Goal: Task Accomplishment & Management: Manage account settings

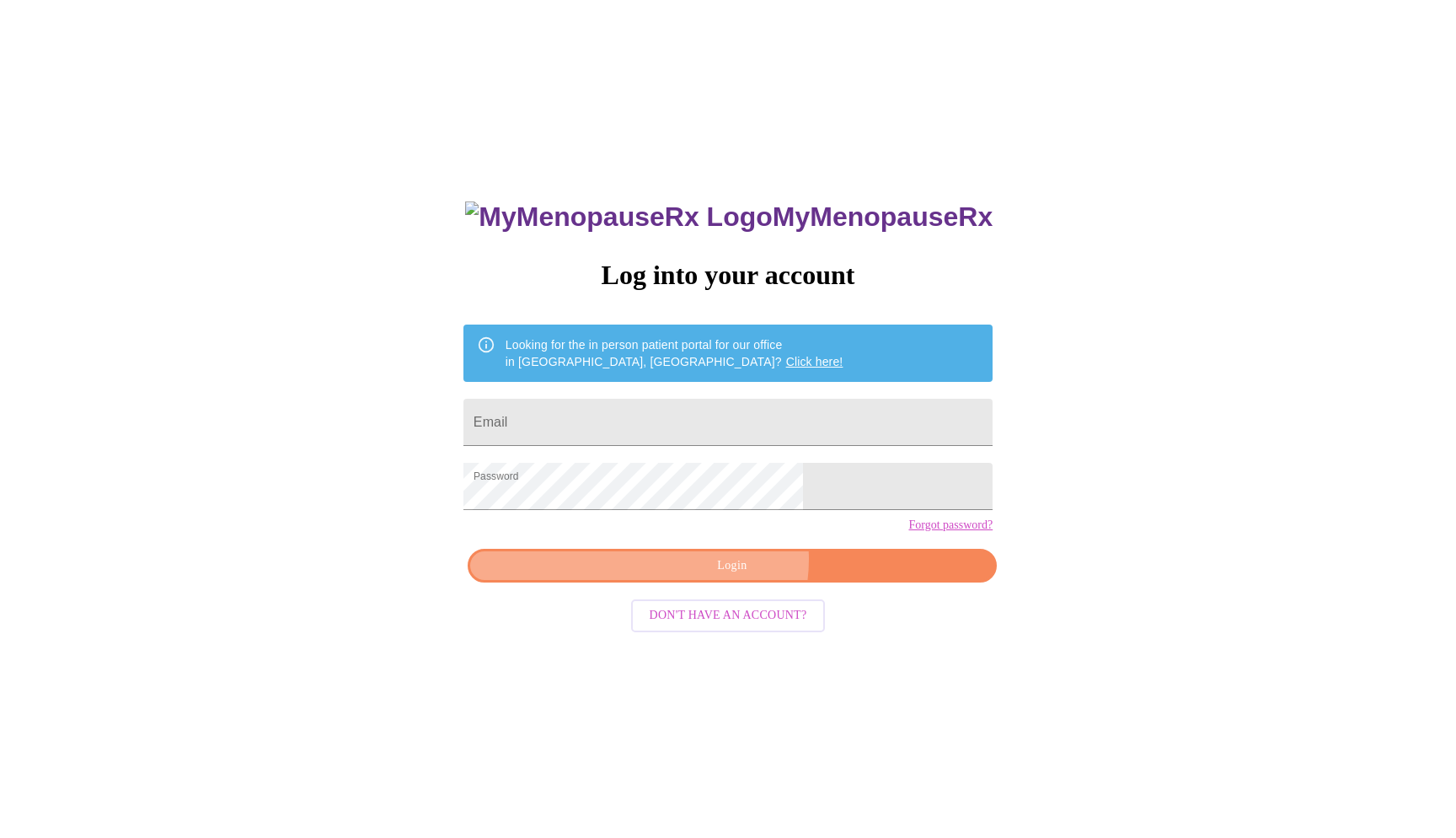
click at [733, 577] on span "Login" at bounding box center [732, 567] width 491 height 21
click at [909, 532] on link "Forgot password?" at bounding box center [951, 525] width 84 height 14
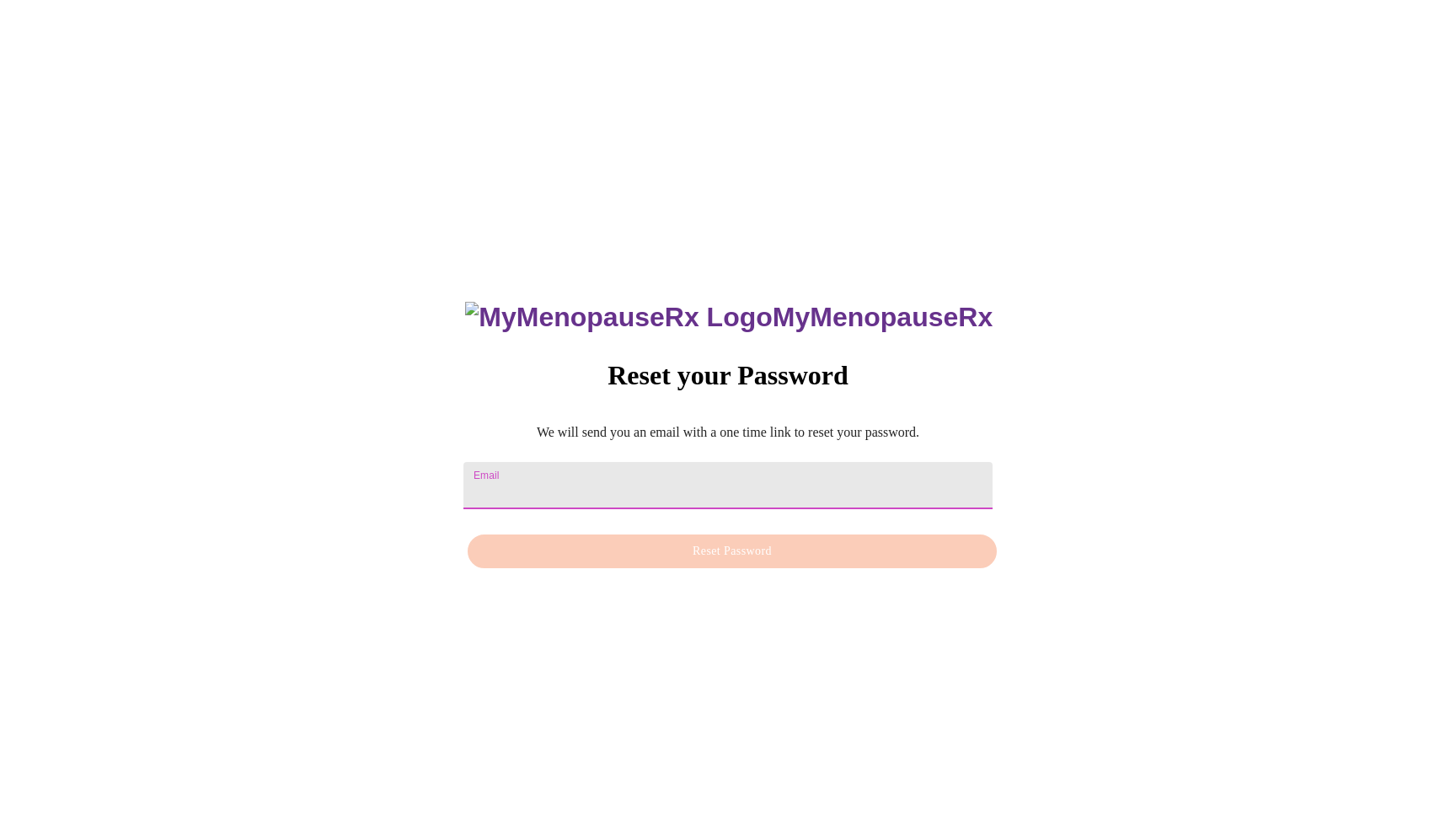
click at [560, 469] on input "Email" at bounding box center [728, 486] width 530 height 47
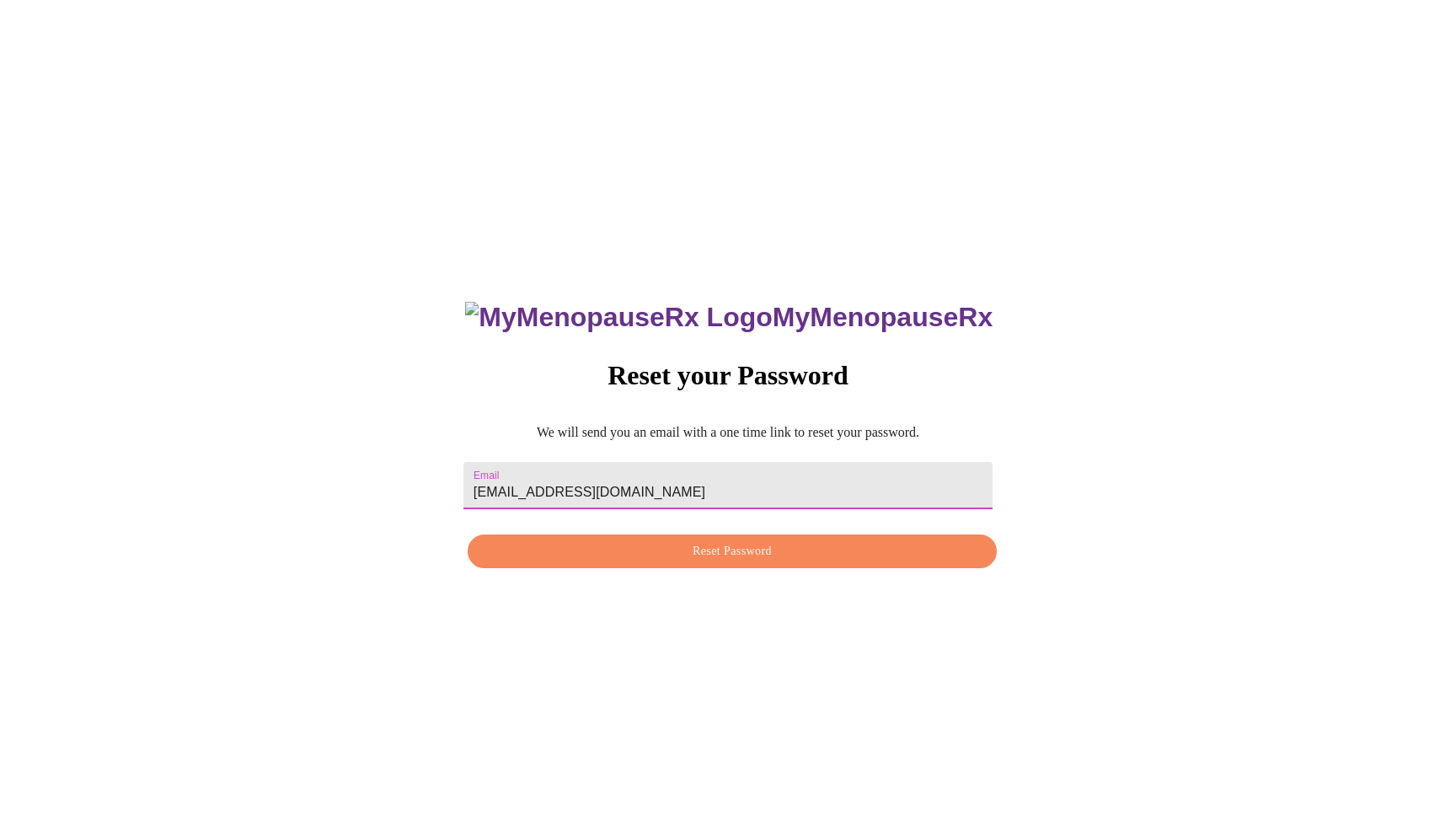
type input "[EMAIL_ADDRESS][DOMAIN_NAME]"
click at [682, 558] on span "Reset Password" at bounding box center [732, 552] width 491 height 21
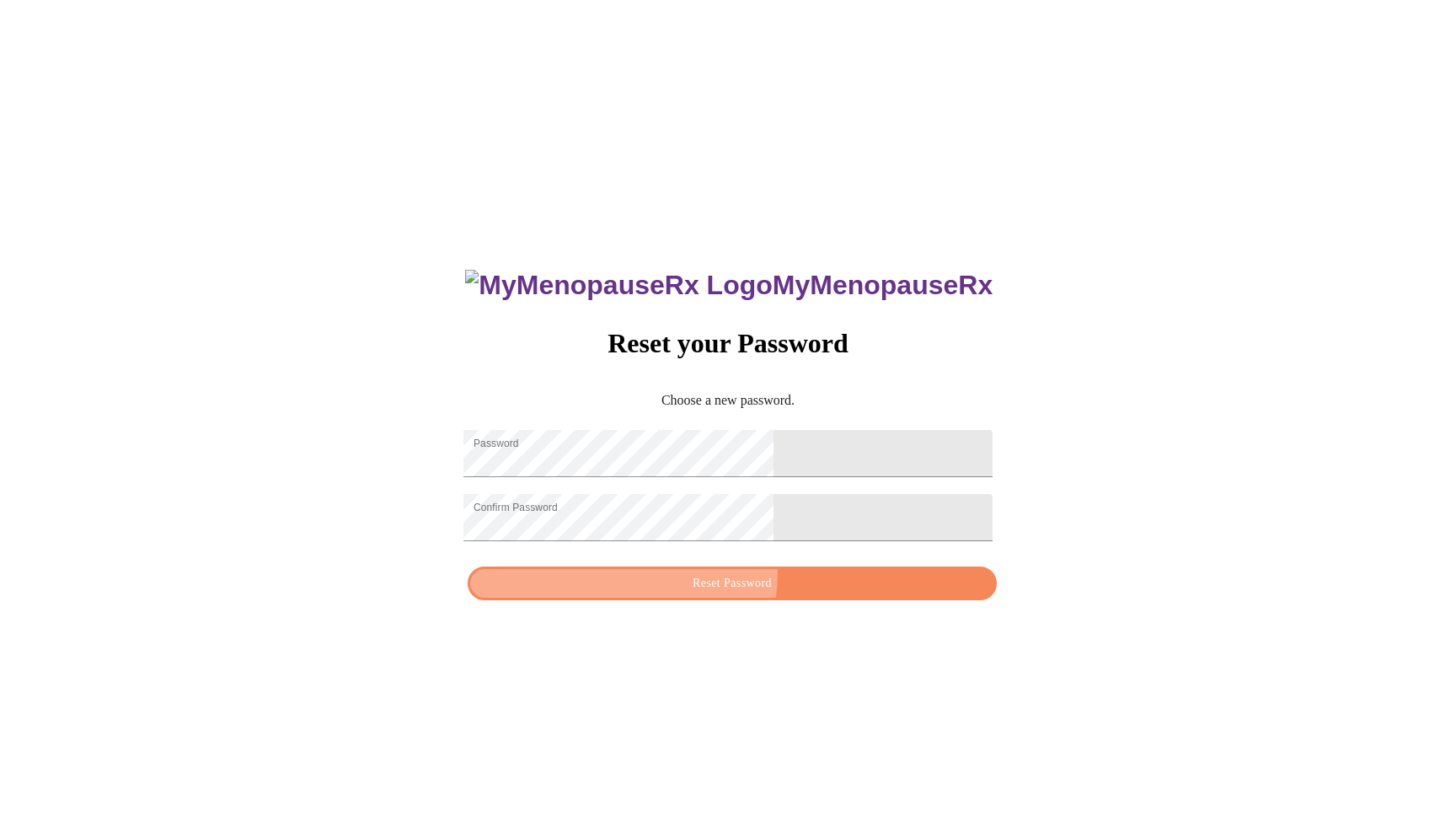
click at [704, 585] on span "Reset Password" at bounding box center [732, 584] width 491 height 21
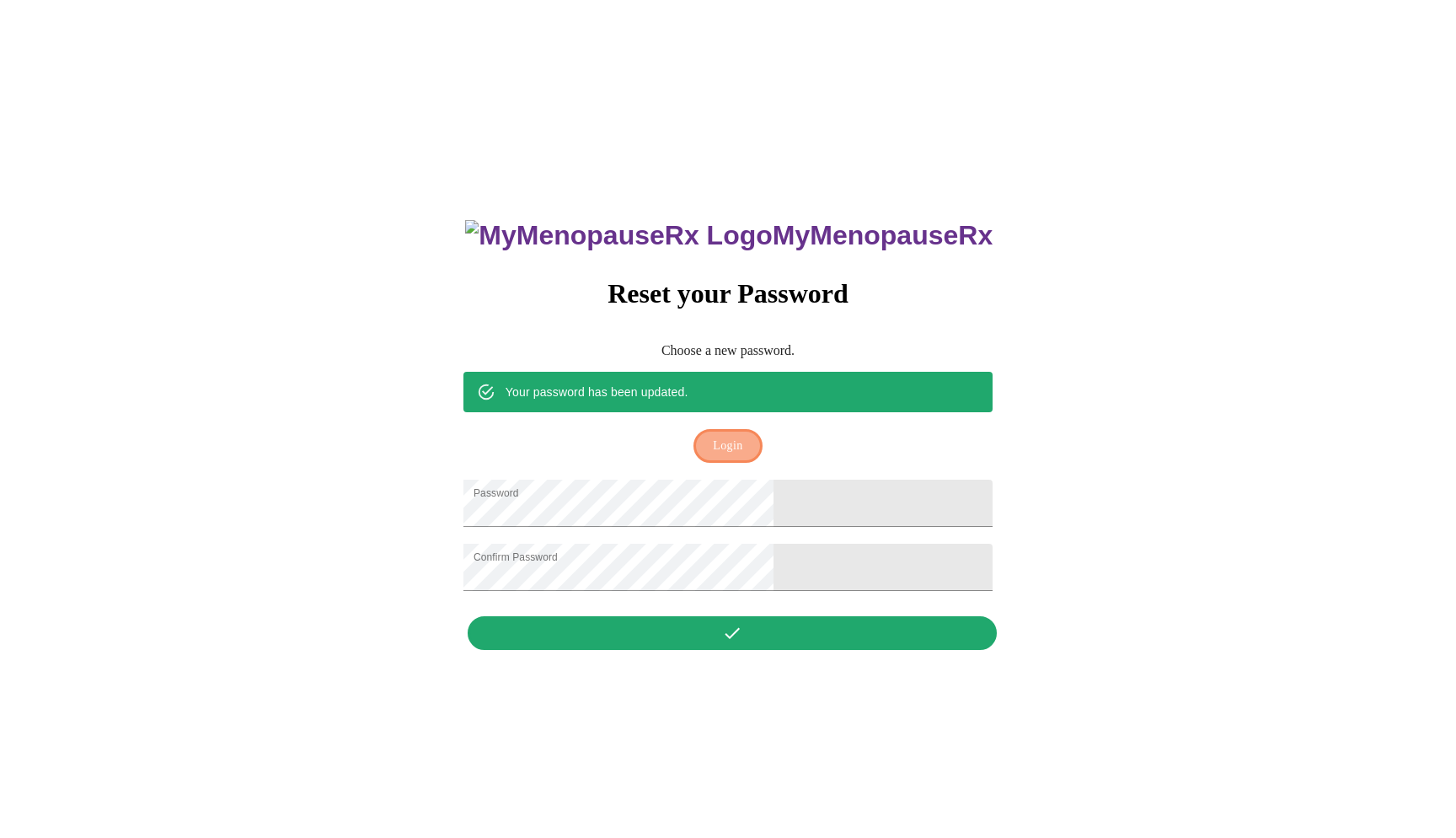
click at [729, 436] on span "Login" at bounding box center [728, 447] width 29 height 21
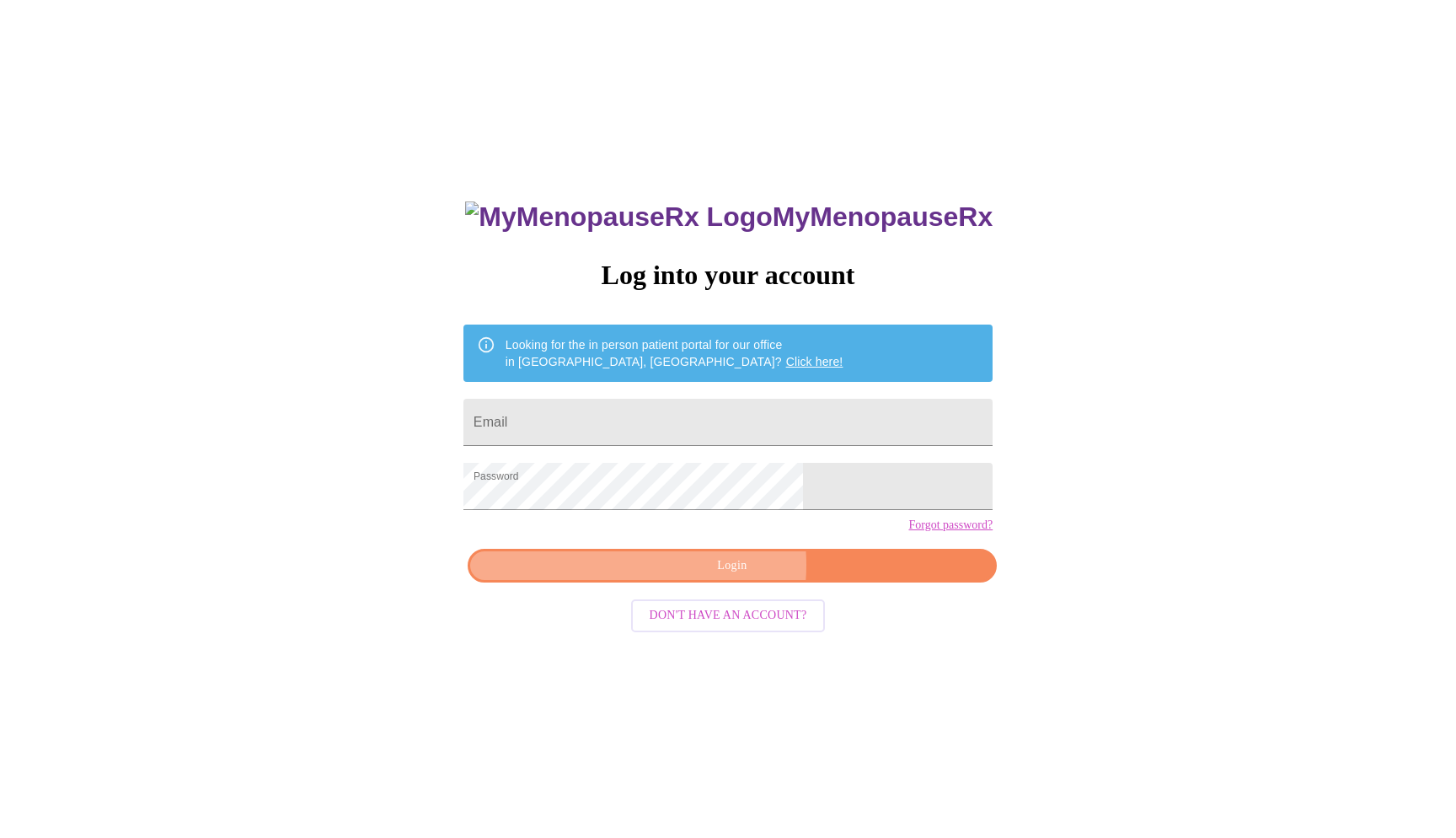
click at [695, 577] on span "Login" at bounding box center [732, 567] width 491 height 21
